Goal: Task Accomplishment & Management: Manage account settings

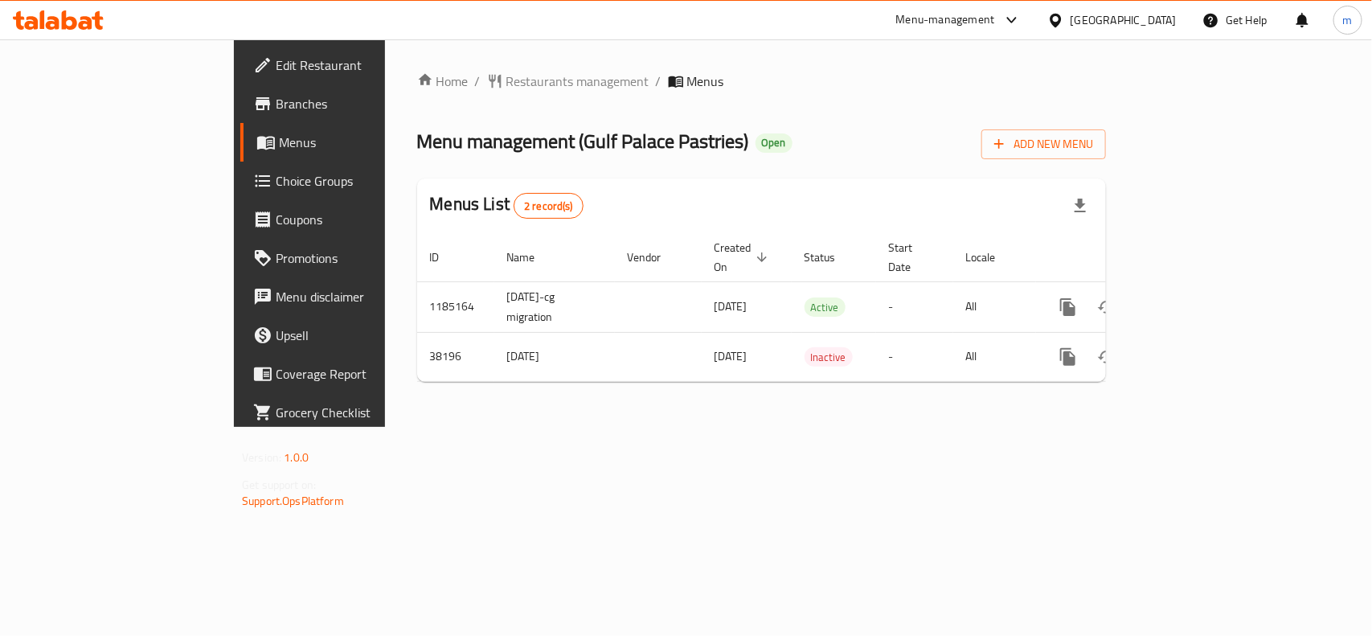
click at [276, 186] on span "Choice Groups" at bounding box center [363, 180] width 174 height 19
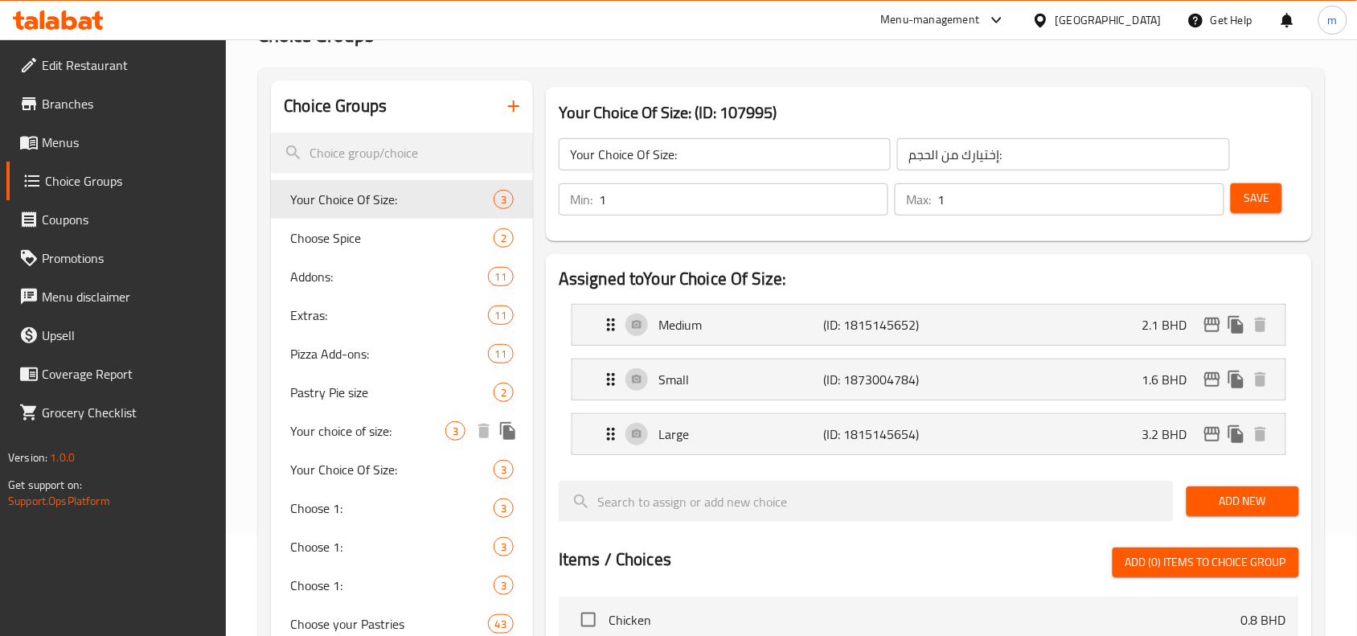
scroll to position [301, 0]
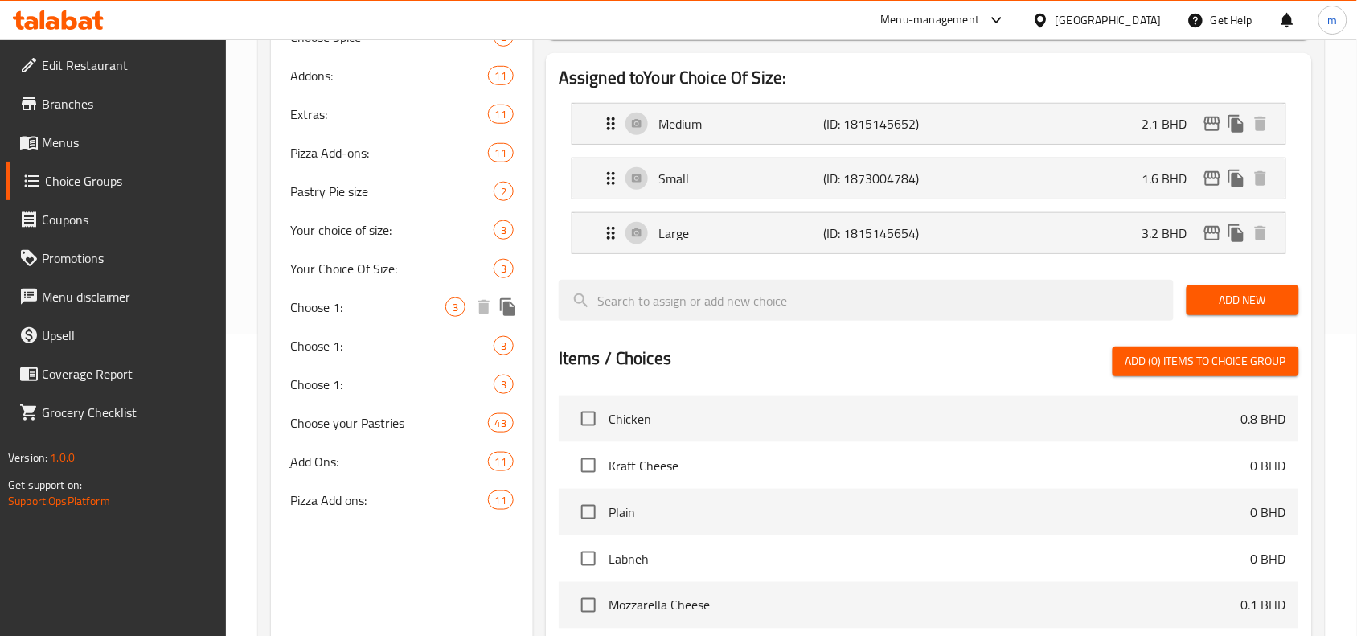
drag, startPoint x: 370, startPoint y: 304, endPoint x: 584, endPoint y: 375, distance: 226.3
click at [370, 304] on span "Choose 1:" at bounding box center [367, 306] width 155 height 19
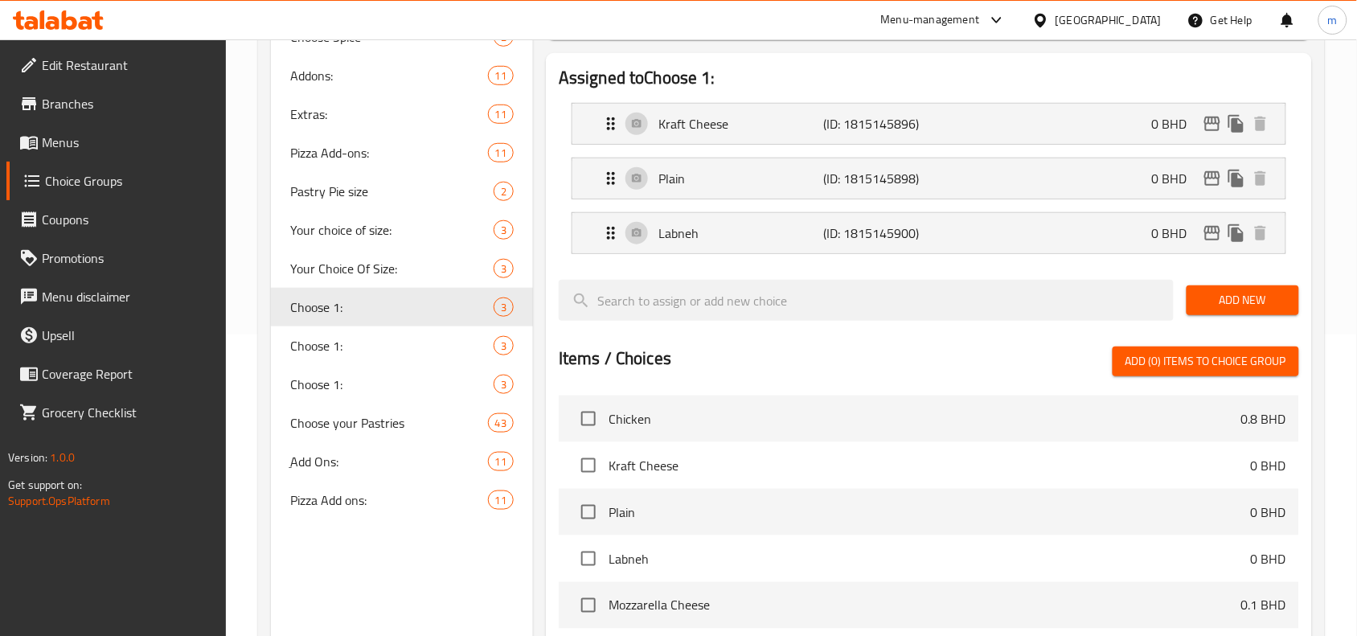
type input "Choose 1:"
type input "اختر 1:"
click at [355, 464] on span "ِAdd Ons:" at bounding box center [364, 461] width 149 height 19
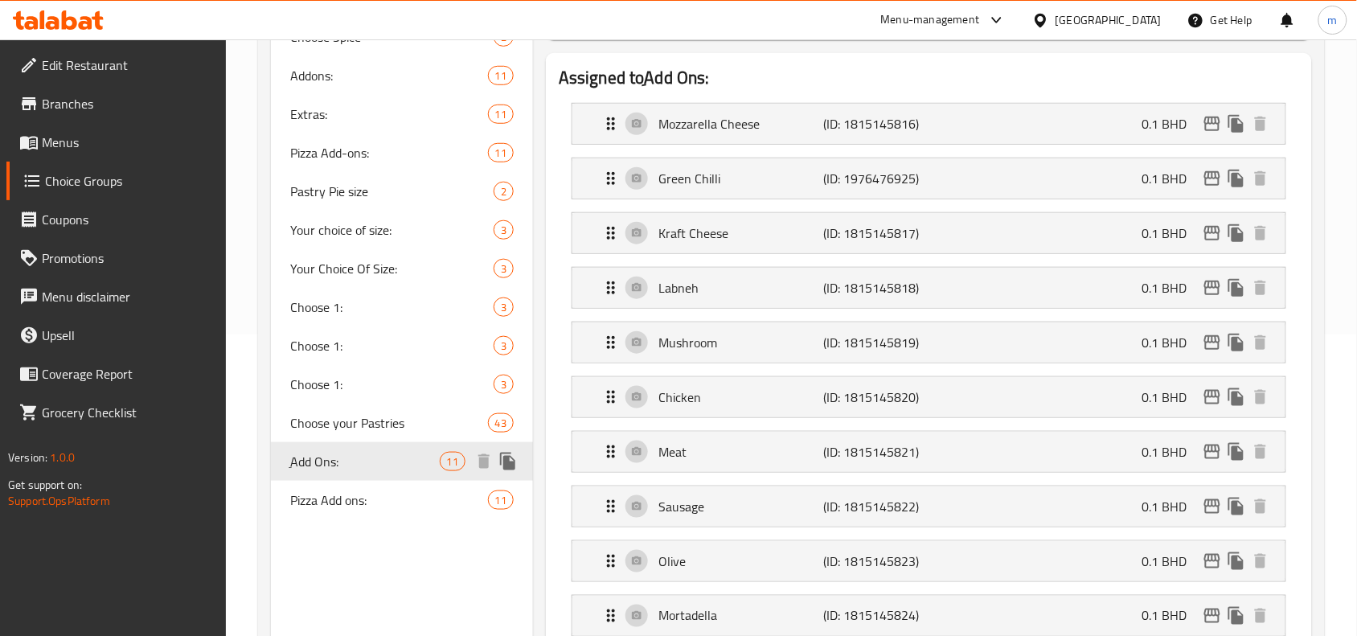
type input "ِAdd Ons:"
type input "اضافات:"
type input "0"
type input "10"
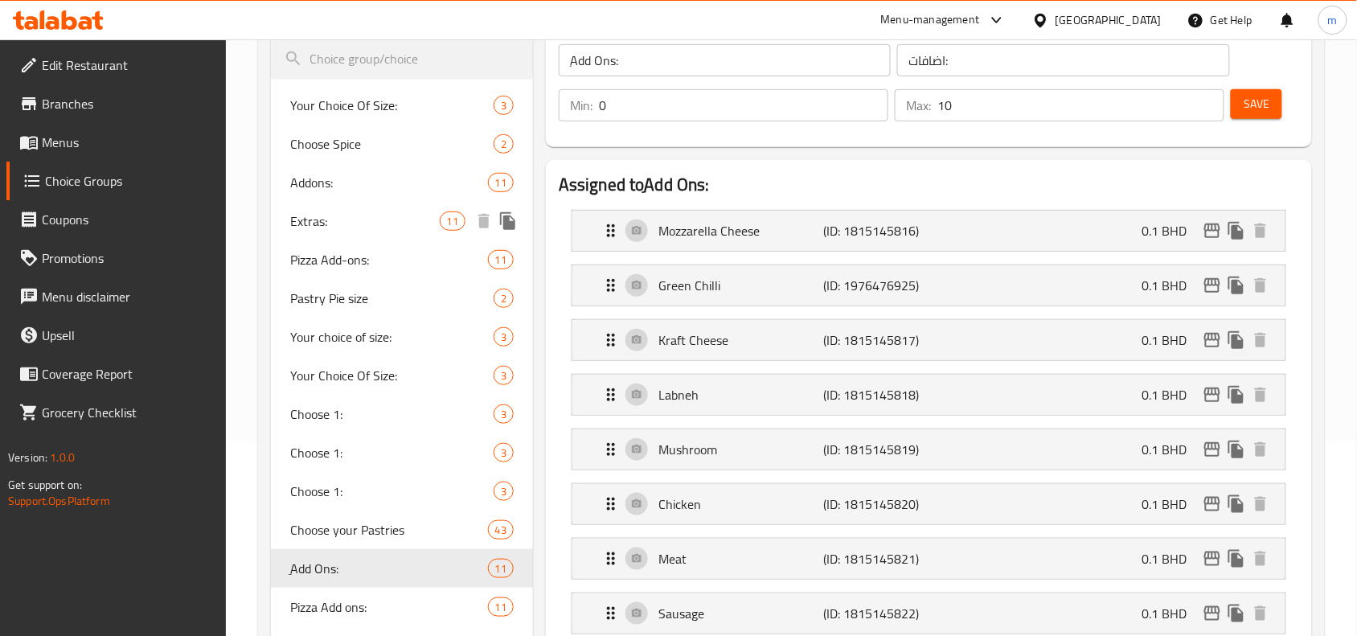
scroll to position [0, 0]
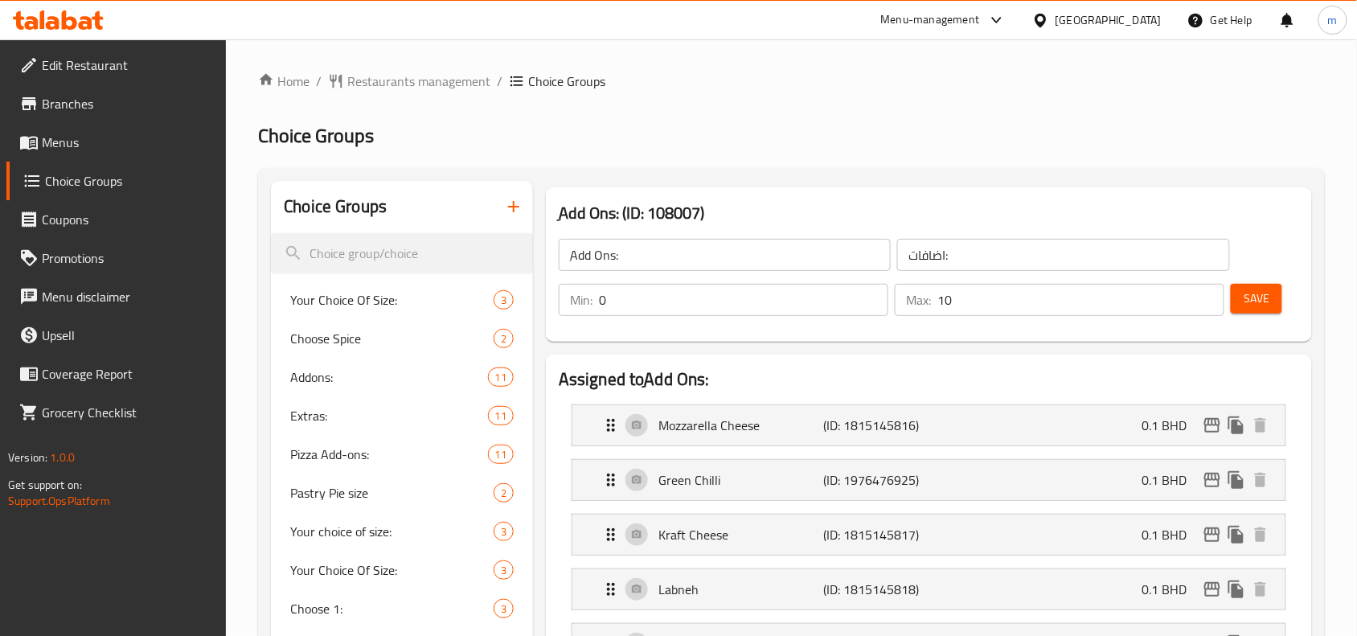
click at [84, 102] on span "Branches" at bounding box center [128, 103] width 172 height 19
click at [416, 73] on span "Restaurants management" at bounding box center [418, 81] width 143 height 19
